Goal: Transaction & Acquisition: Purchase product/service

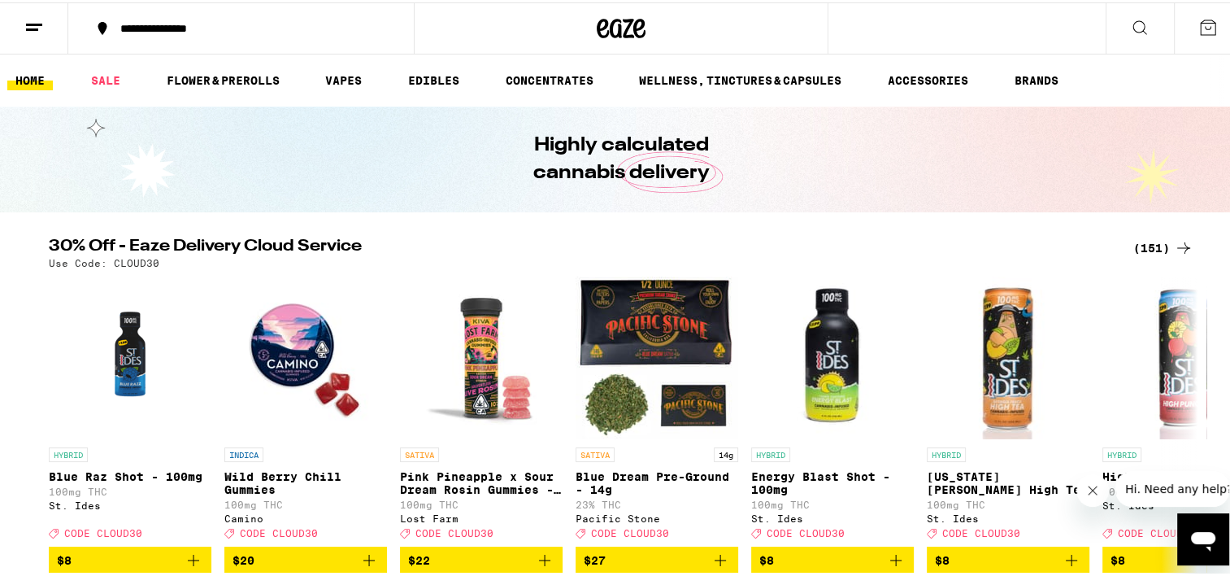
click at [1145, 244] on div "(151)" at bounding box center [1163, 246] width 60 height 20
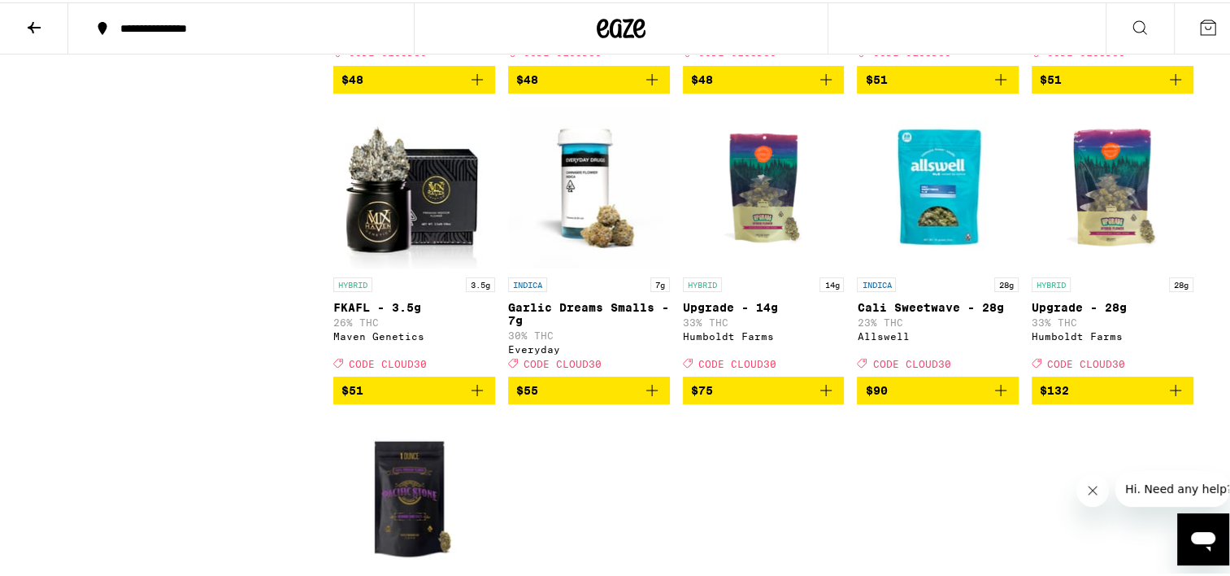
scroll to position [8974, 0]
